Goal: Find specific page/section: Find specific page/section

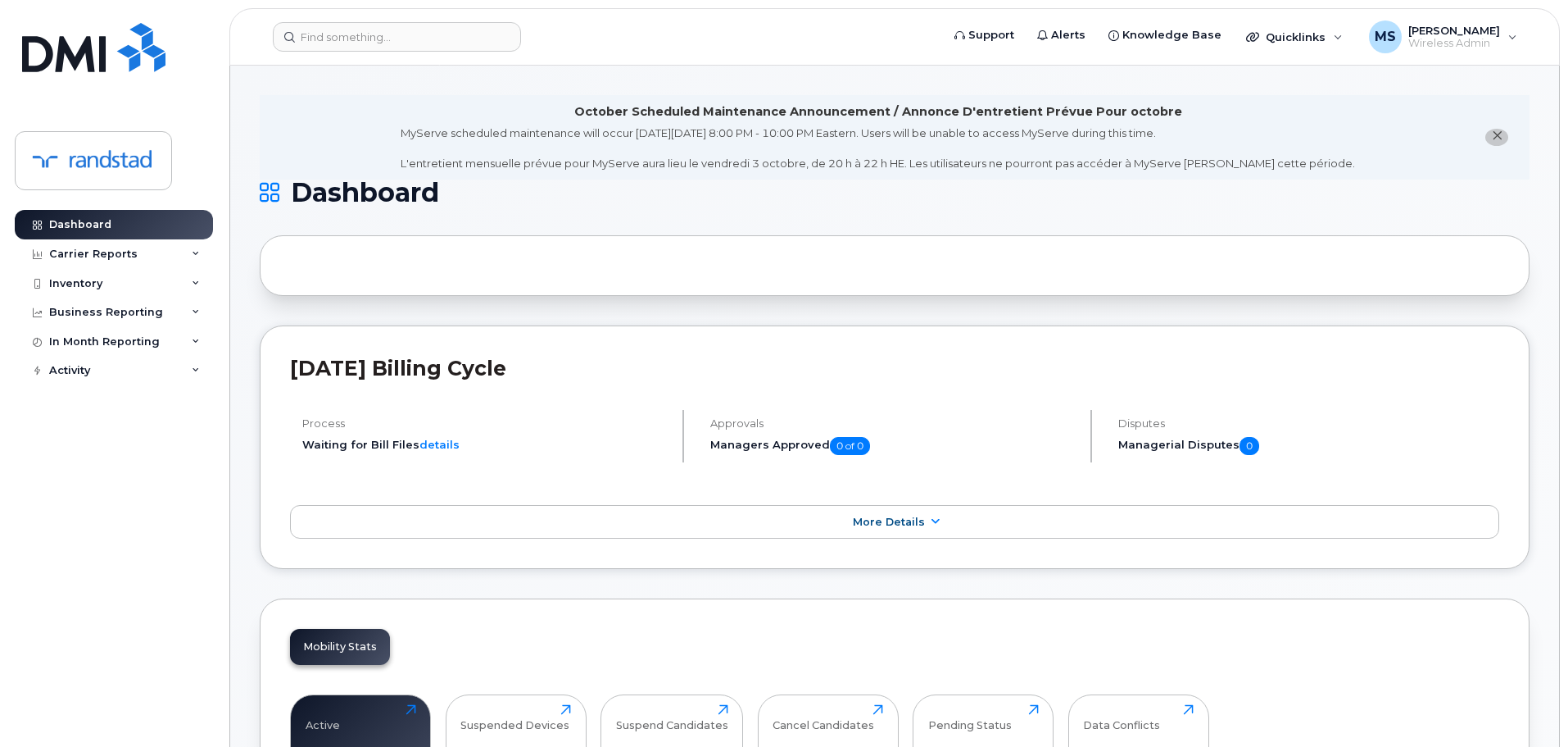
drag, startPoint x: 244, startPoint y: 346, endPoint x: 303, endPoint y: 205, distance: 152.8
click at [435, 38] on input at bounding box center [396, 37] width 249 height 30
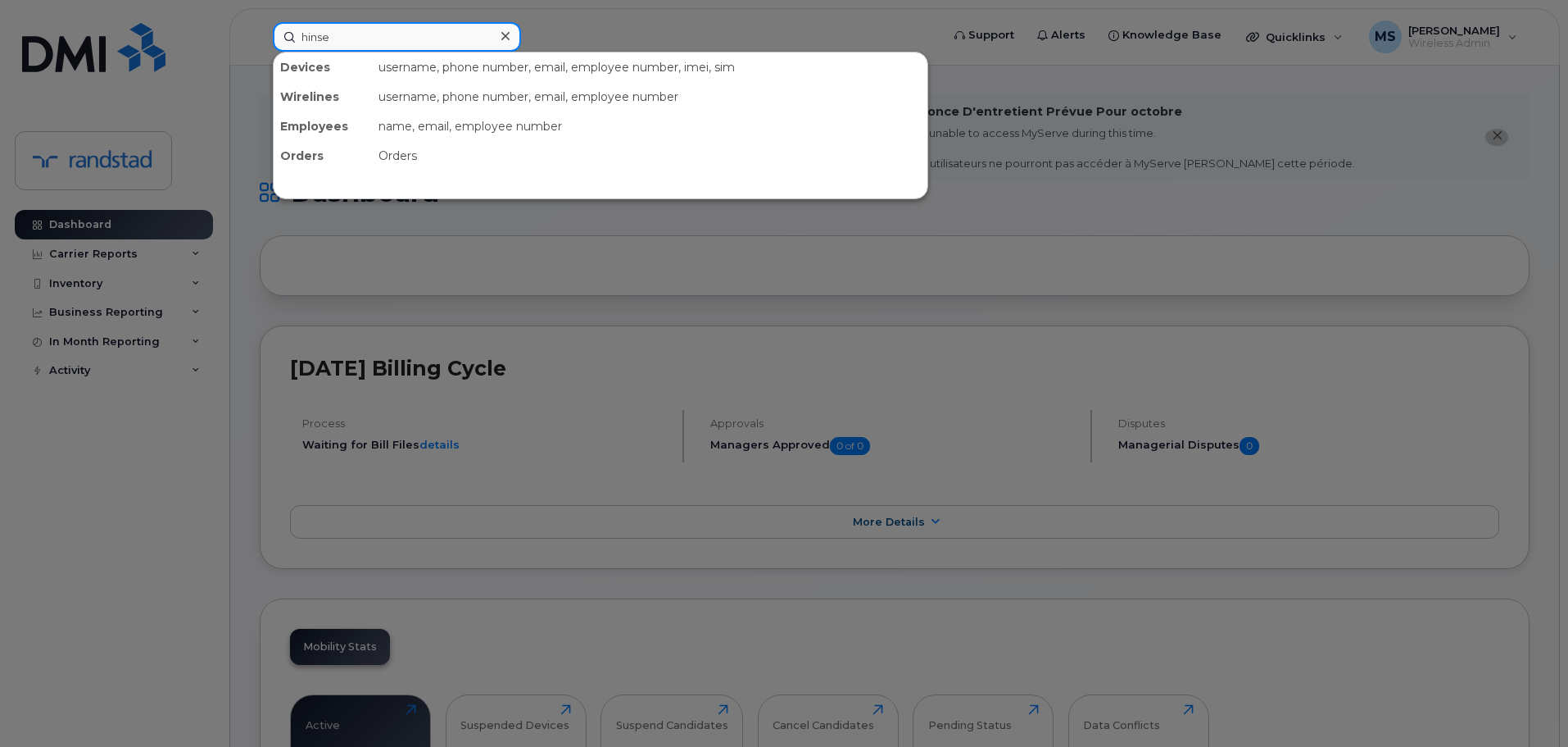
type input "hinse"
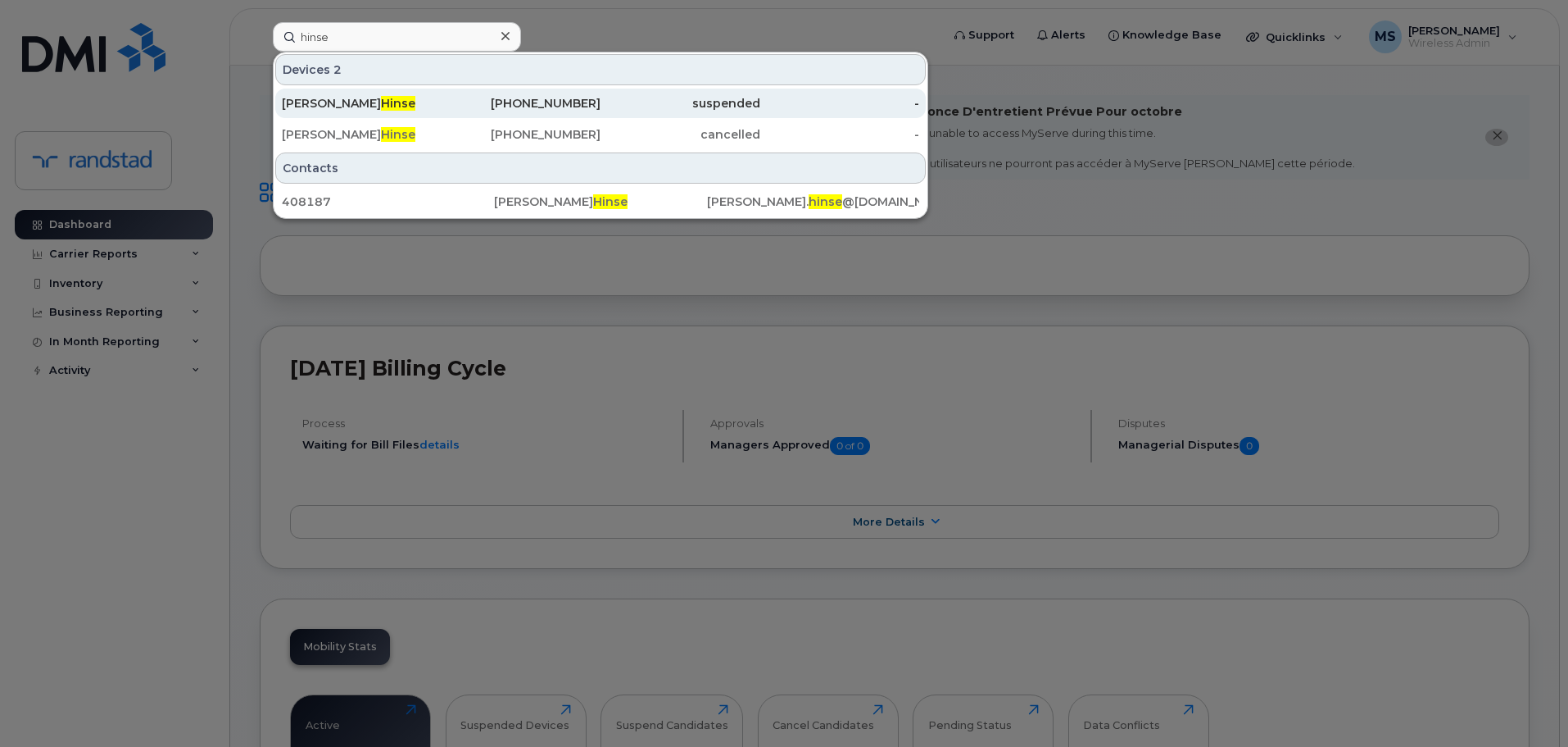
click at [428, 100] on div "Jean-sebastien Hinse" at bounding box center [361, 103] width 160 height 16
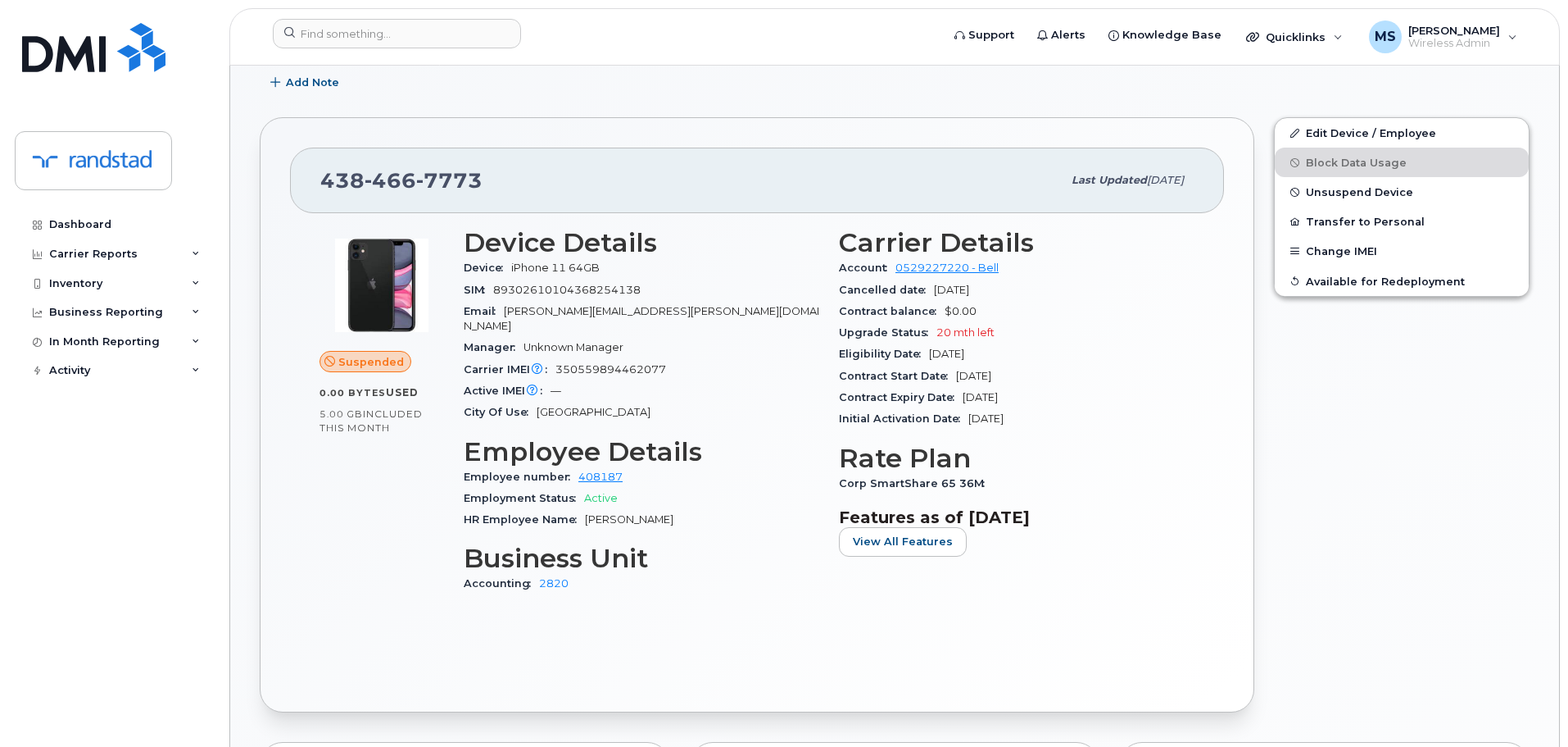
scroll to position [491, 0]
